Goal: Find contact information: Find contact information

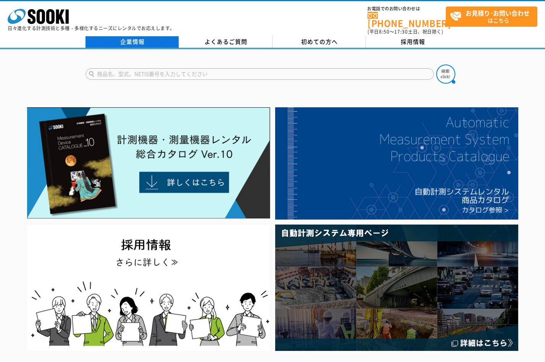
click at [139, 37] on link "企業情報" at bounding box center [133, 41] width 94 height 11
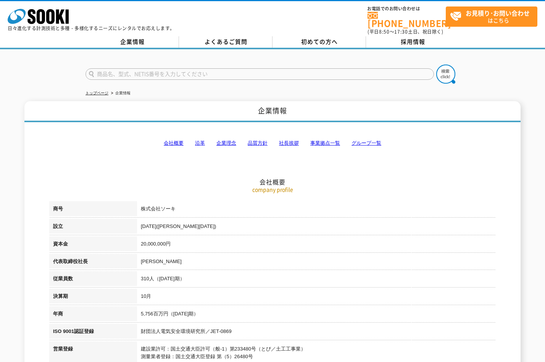
click at [324, 140] on link "事業拠点一覧" at bounding box center [325, 143] width 30 height 6
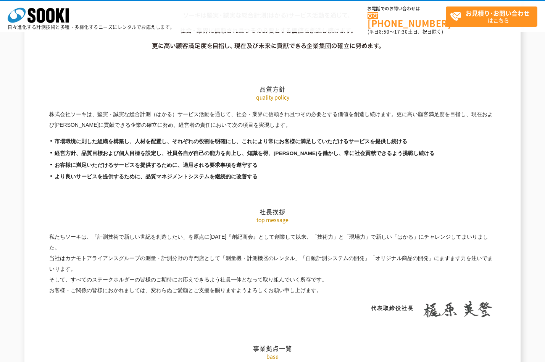
scroll to position [1533, 0]
